Goal: Task Accomplishment & Management: Complete application form

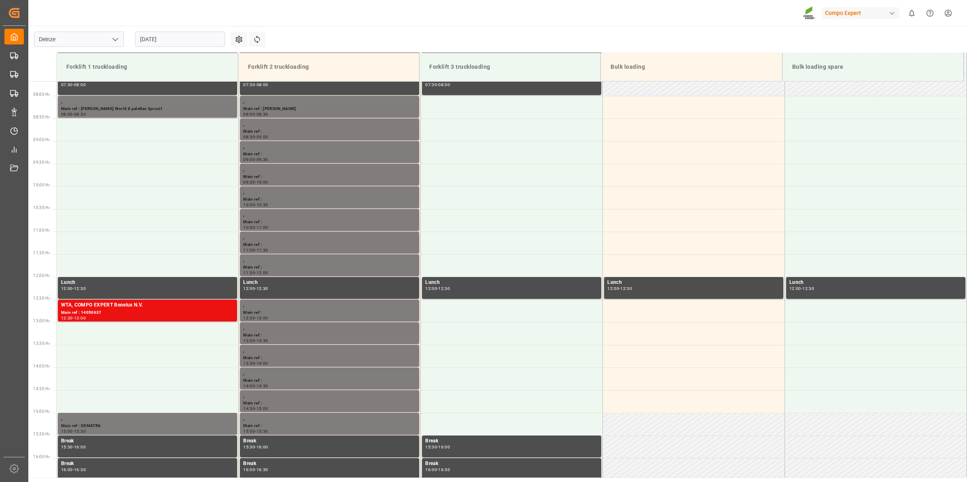
scroll to position [403, 0]
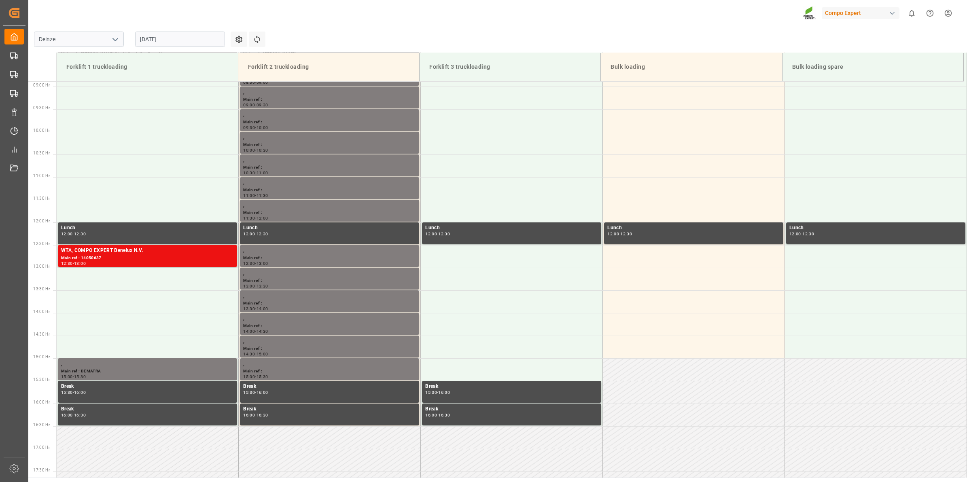
click at [160, 45] on input "[DATE]" at bounding box center [180, 39] width 90 height 15
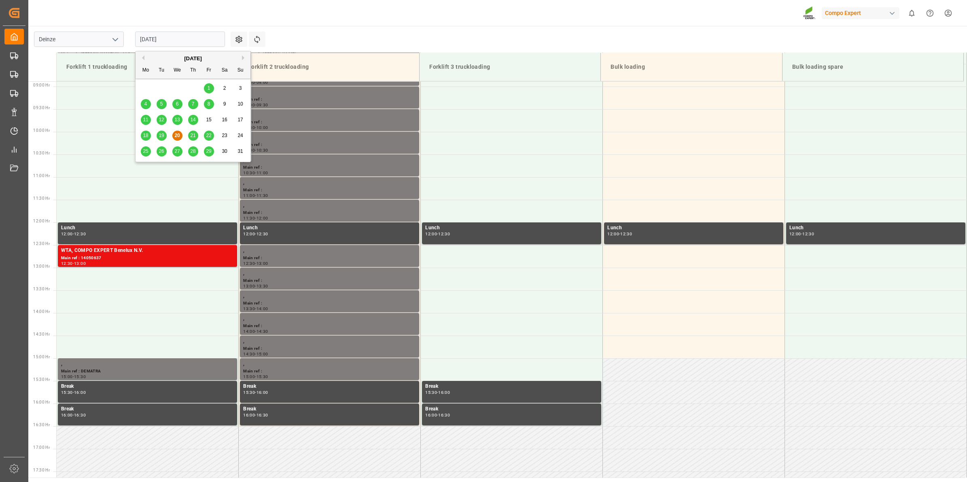
click at [242, 55] on button "Next Month" at bounding box center [244, 57] width 5 height 5
click at [180, 107] on div "10" at bounding box center [177, 105] width 10 height 10
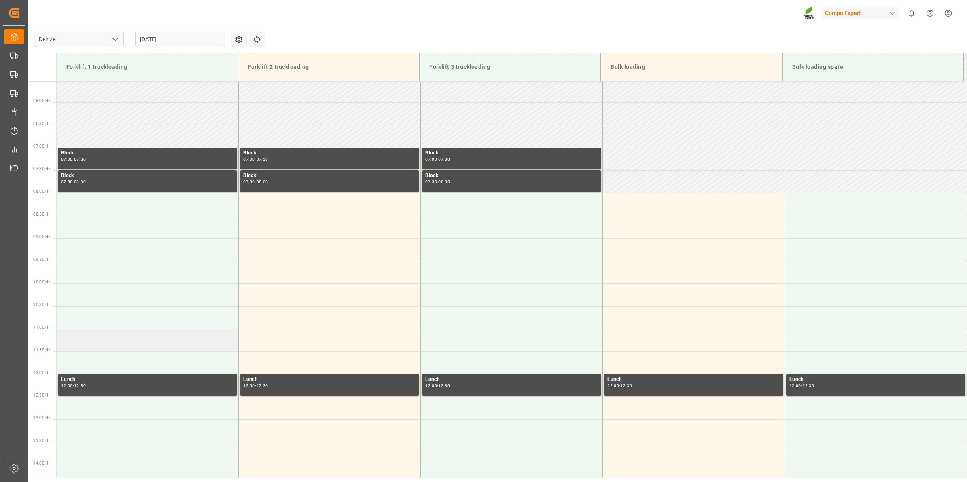
scroll to position [301, 0]
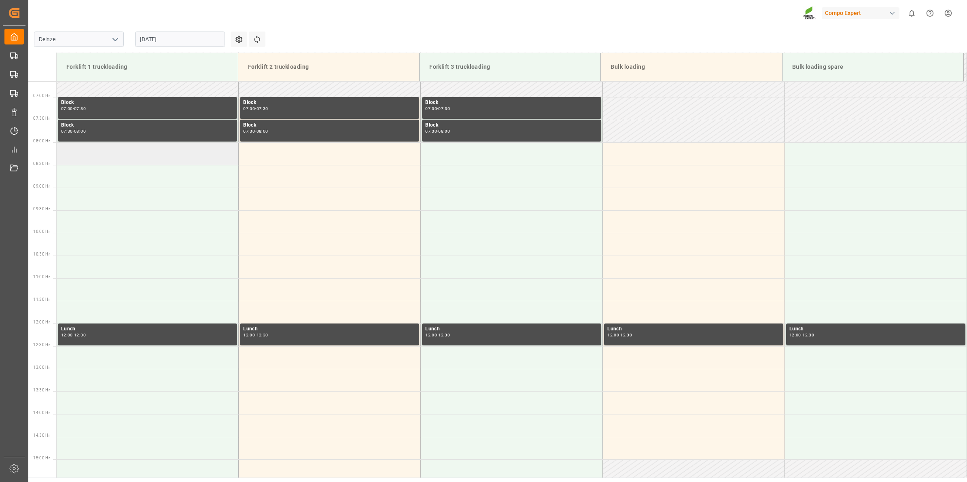
click at [135, 157] on td at bounding box center [148, 153] width 182 height 23
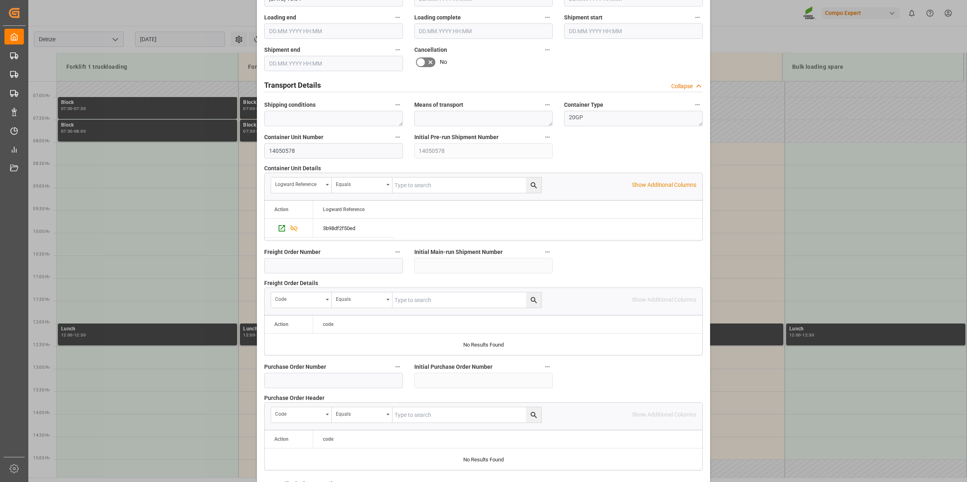
scroll to position [642, 0]
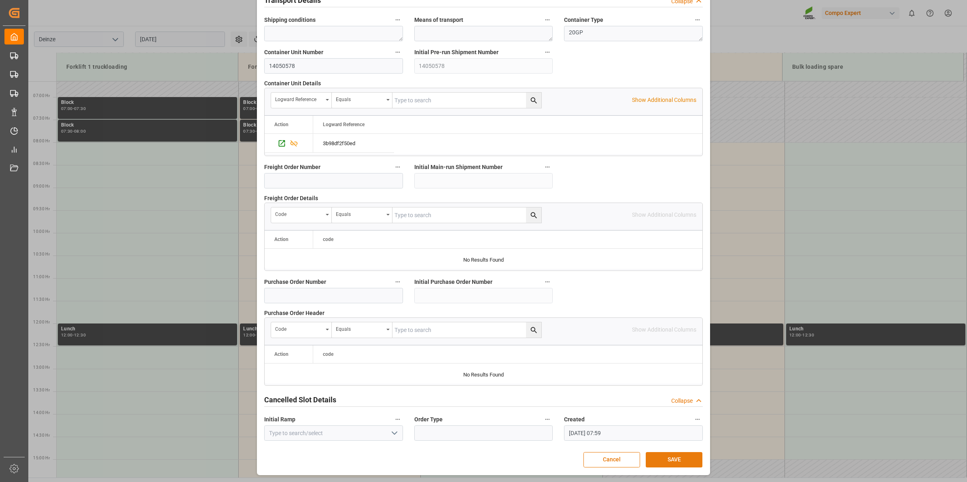
click at [677, 456] on button "SAVE" at bounding box center [674, 459] width 57 height 15
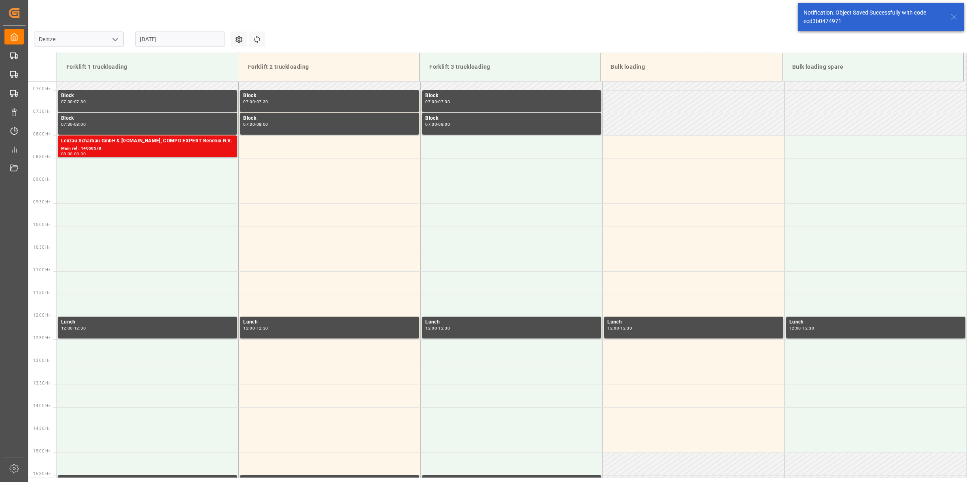
scroll to position [312, 0]
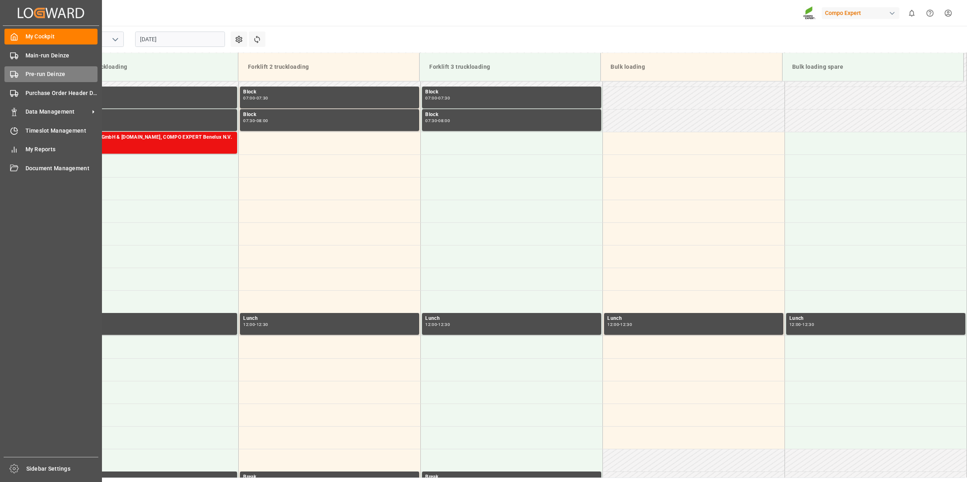
click at [51, 72] on span "Pre-run Deinze" at bounding box center [61, 74] width 72 height 8
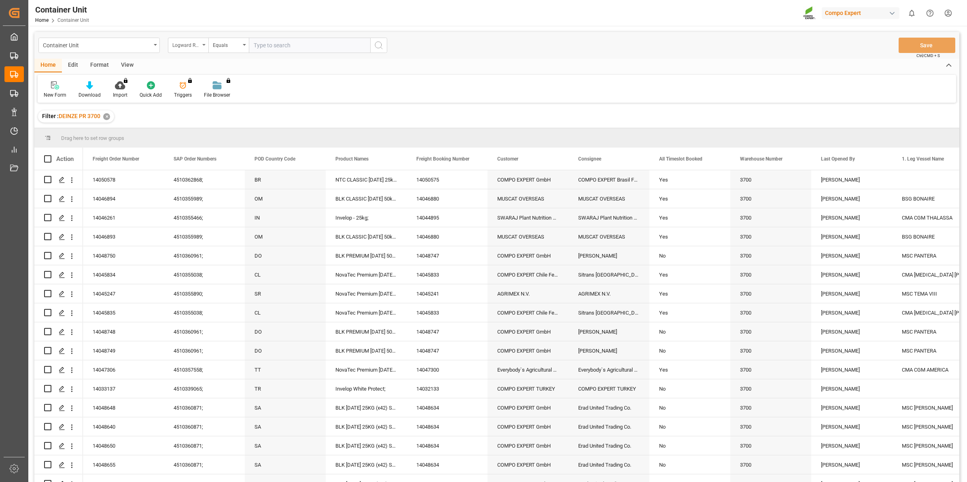
click at [191, 45] on div "Logward Reference" at bounding box center [186, 44] width 28 height 9
click at [227, 203] on div "Freight Order Number" at bounding box center [228, 201] width 121 height 17
click at [267, 45] on input "text" at bounding box center [309, 45] width 121 height 15
type input "14050577"
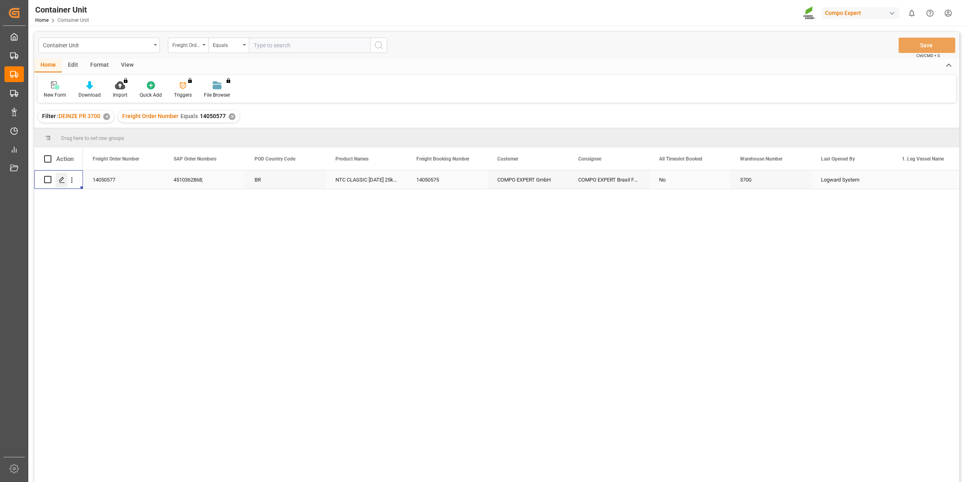
click at [63, 177] on icon "Press SPACE to select this row." at bounding box center [62, 180] width 6 height 6
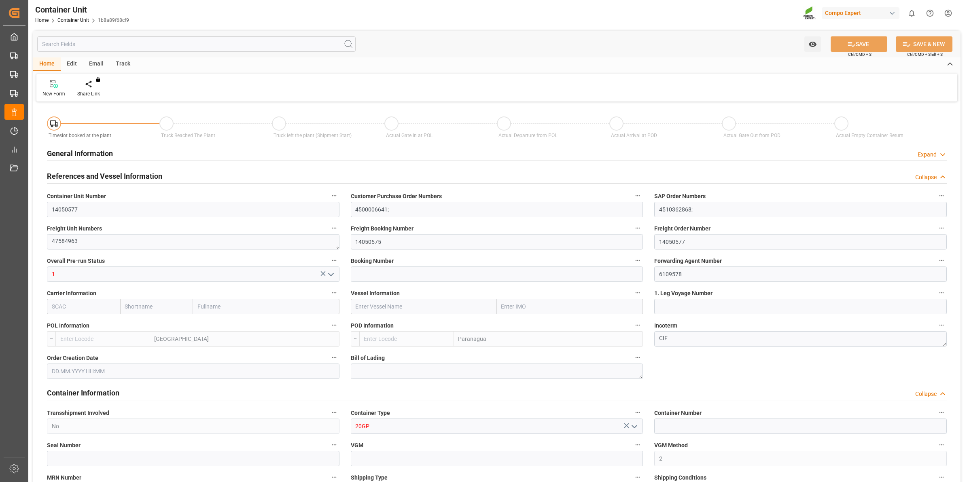
type input "BEANR"
type input "BRPNG"
type input "0"
type input "40"
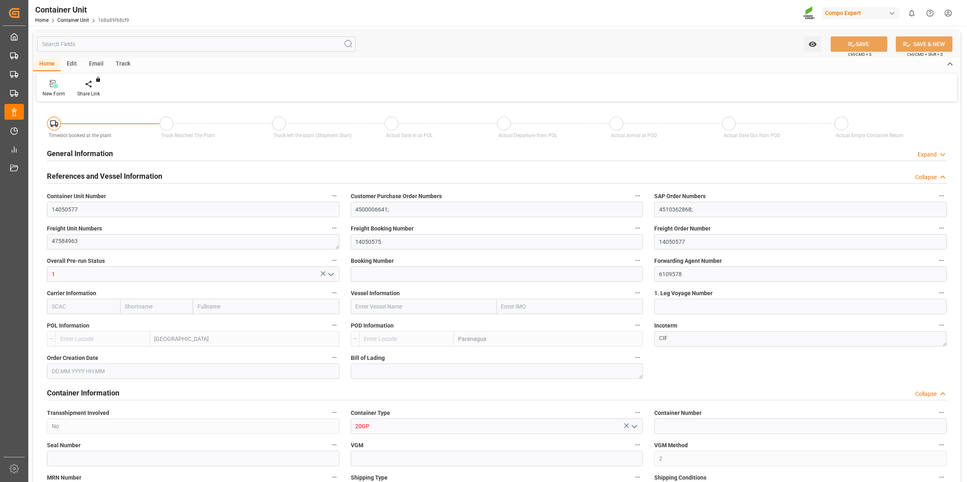
type input "21500"
type input "[DATE] 10:54"
type input "15.10.2025"
click at [104, 97] on div "Create Timeslot" at bounding box center [94, 93] width 34 height 7
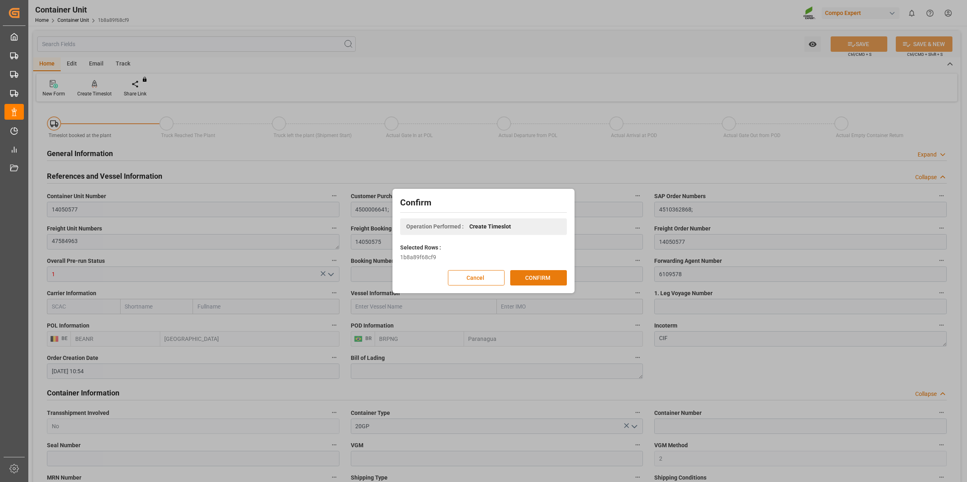
click at [541, 279] on button "CONFIRM" at bounding box center [538, 277] width 57 height 15
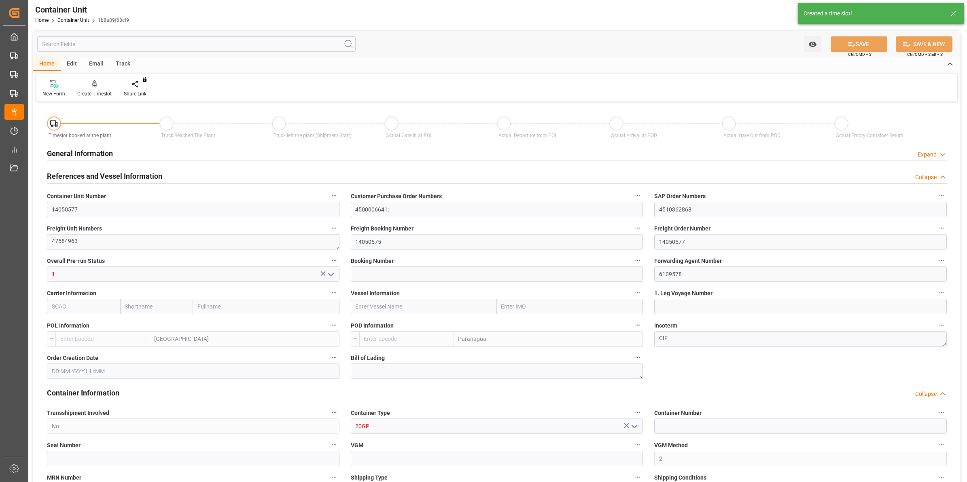
type input "BEANR"
type input "BRPNG"
type input "0"
type input "40"
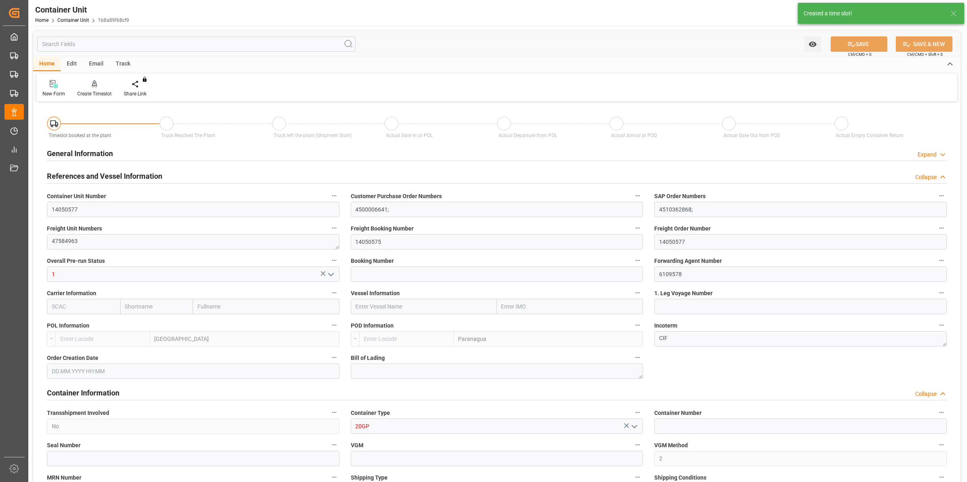
type input "21500"
type input "[DATE] 10:54"
type input "15.10.2025"
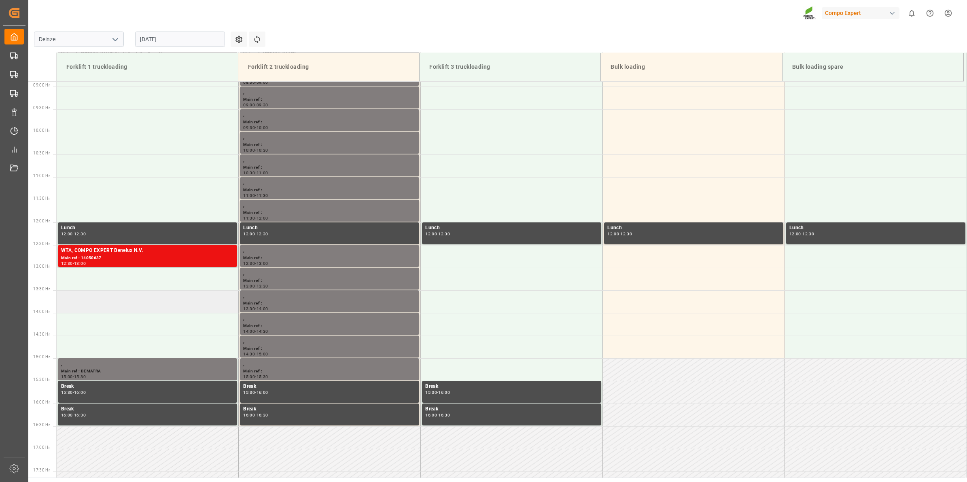
scroll to position [301, 0]
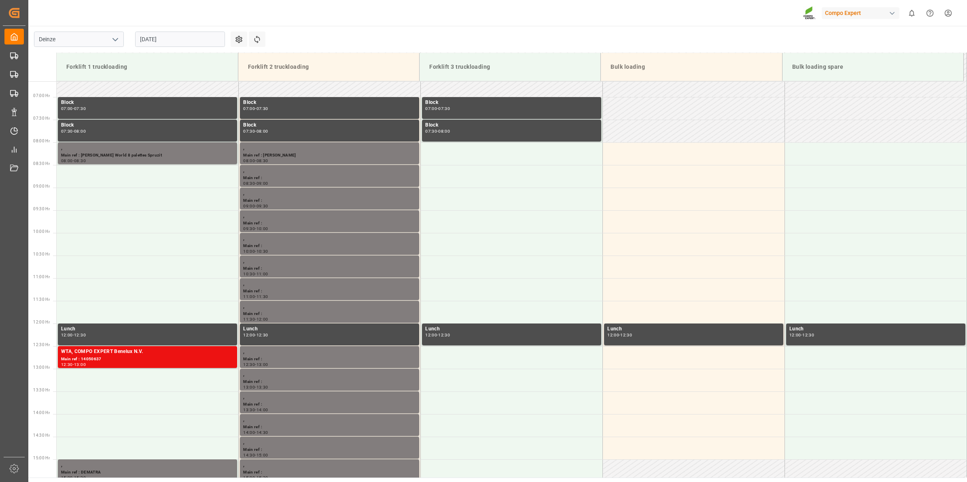
click at [156, 35] on input "[DATE]" at bounding box center [180, 39] width 90 height 15
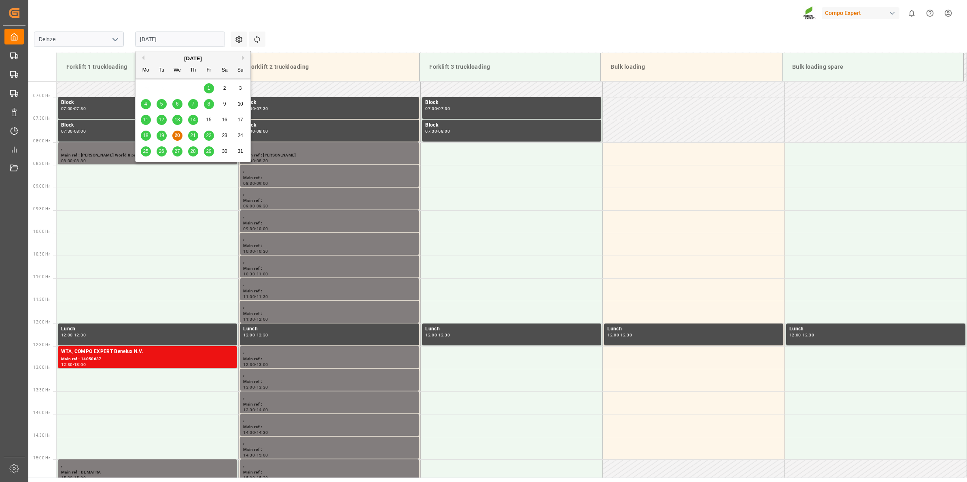
click at [242, 60] on button "Next Month" at bounding box center [244, 57] width 5 height 5
click at [177, 103] on span "10" at bounding box center [176, 104] width 5 height 6
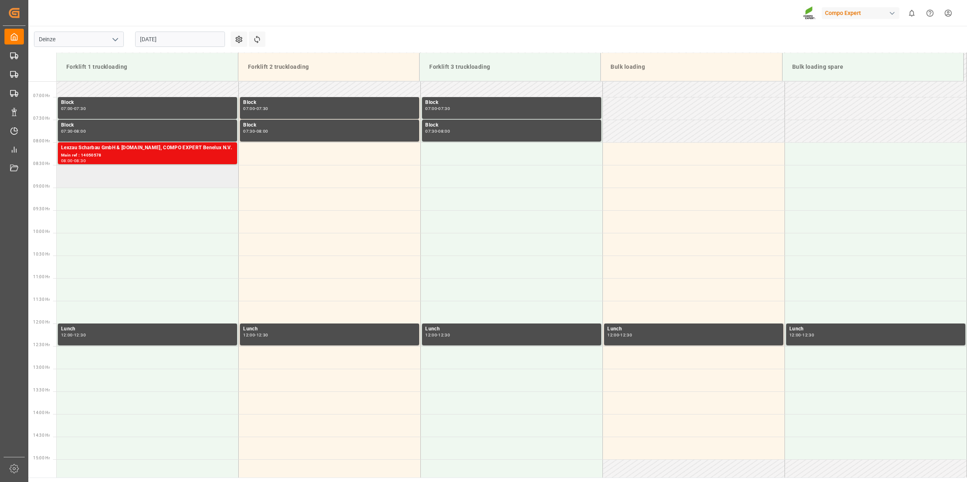
click at [136, 183] on td at bounding box center [148, 176] width 182 height 23
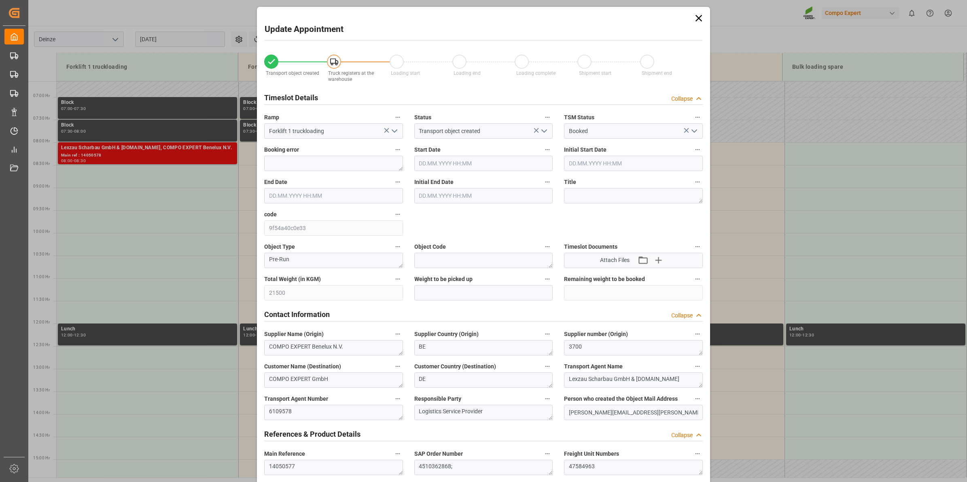
type input "[DATE] 08:30"
type input "[DATE] 09:00"
type input "[DATE] 10:54"
type input "[DATE] 08:00"
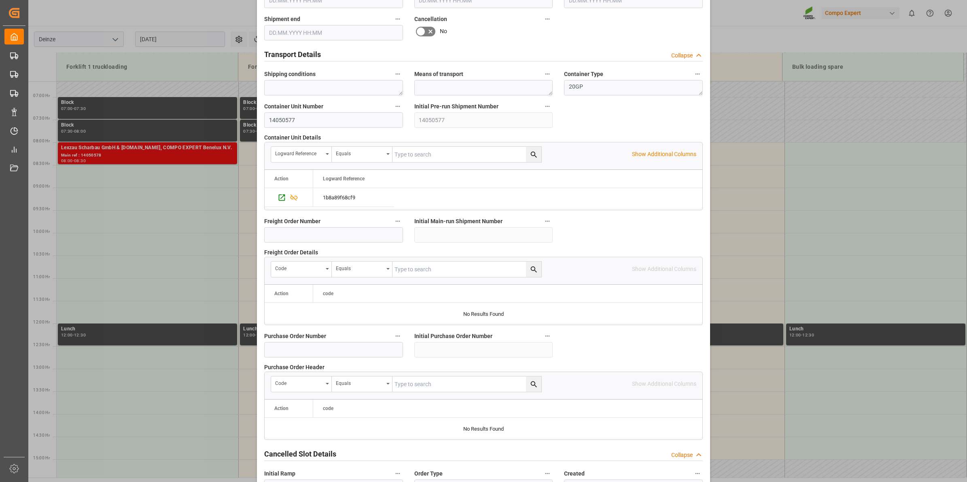
scroll to position [642, 0]
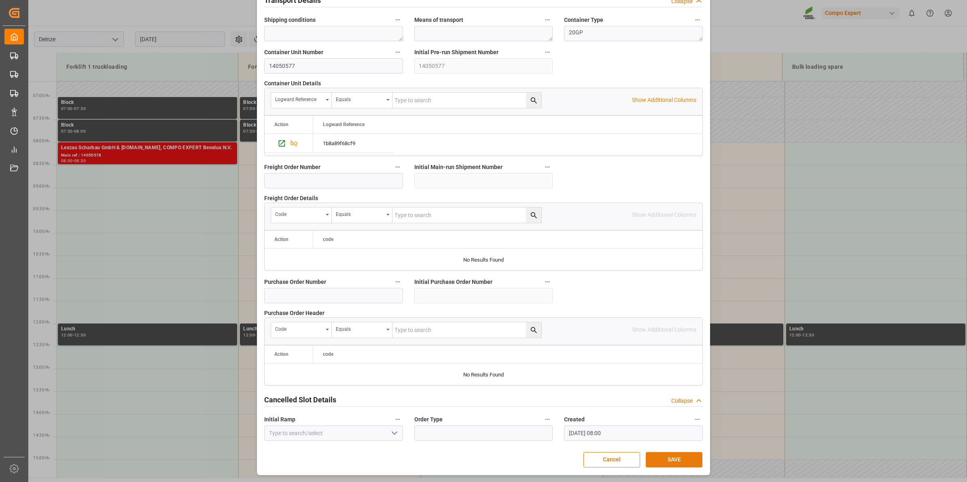
click at [667, 460] on button "SAVE" at bounding box center [674, 459] width 57 height 15
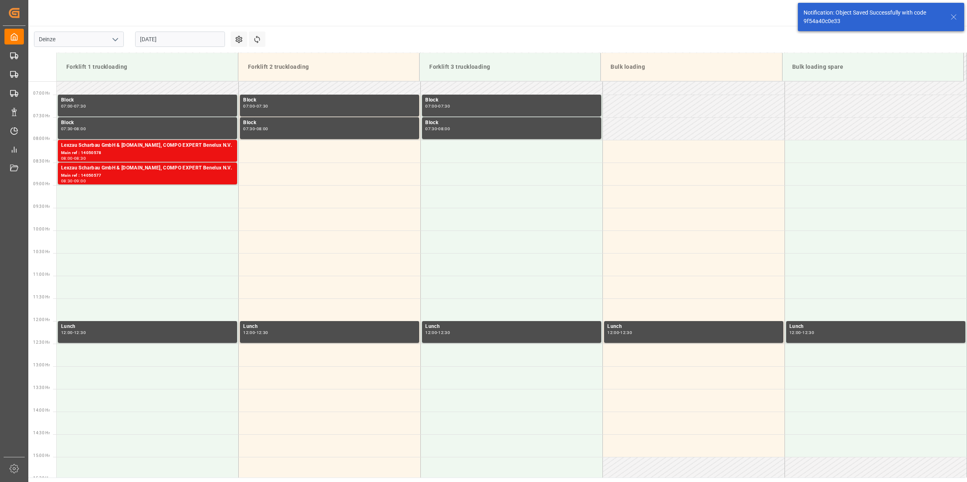
scroll to position [312, 0]
